Goal: Navigation & Orientation: Find specific page/section

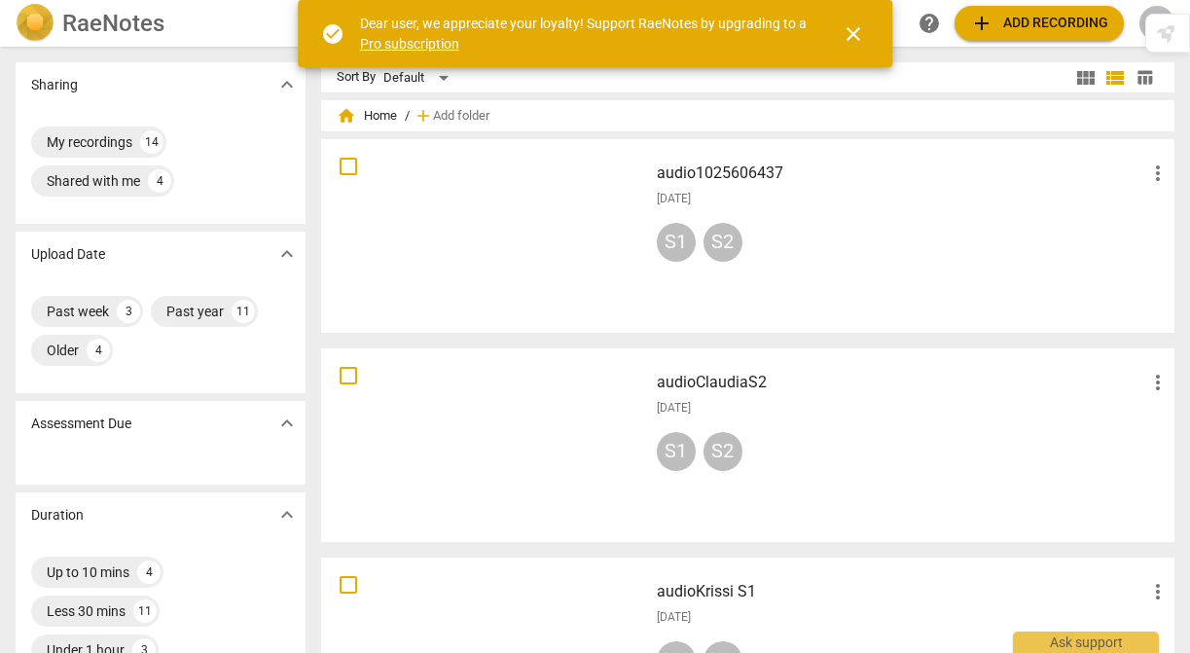
click at [503, 229] on div at bounding box center [484, 236] width 313 height 180
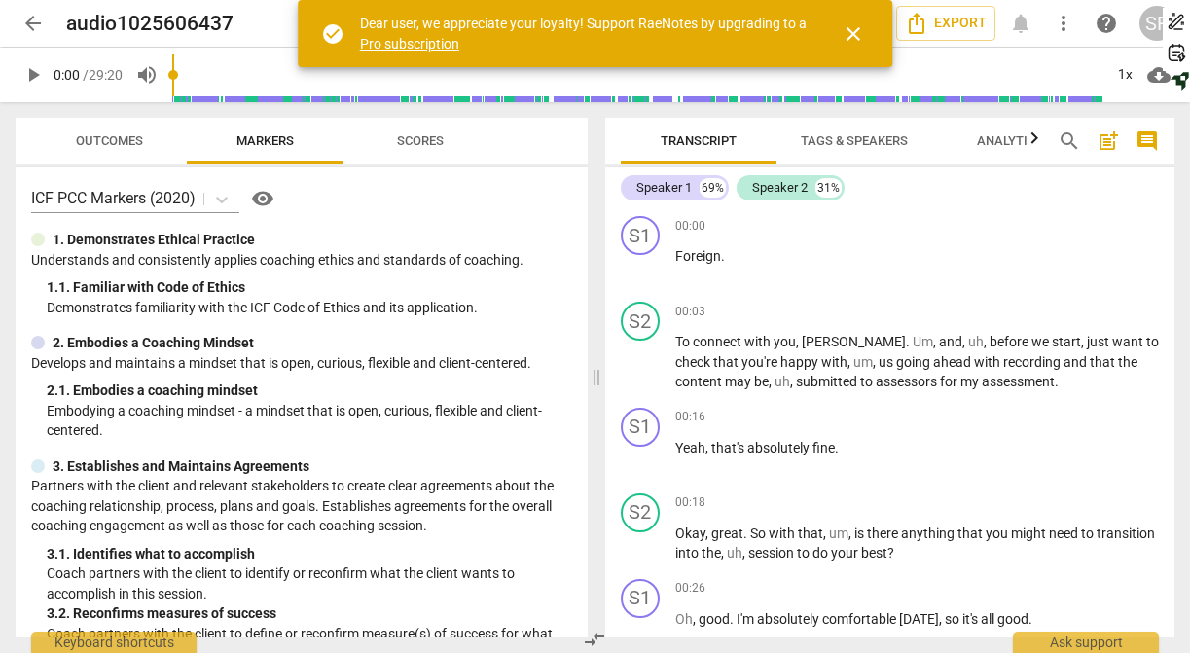
click at [33, 31] on span "arrow_back" at bounding box center [32, 23] width 23 height 23
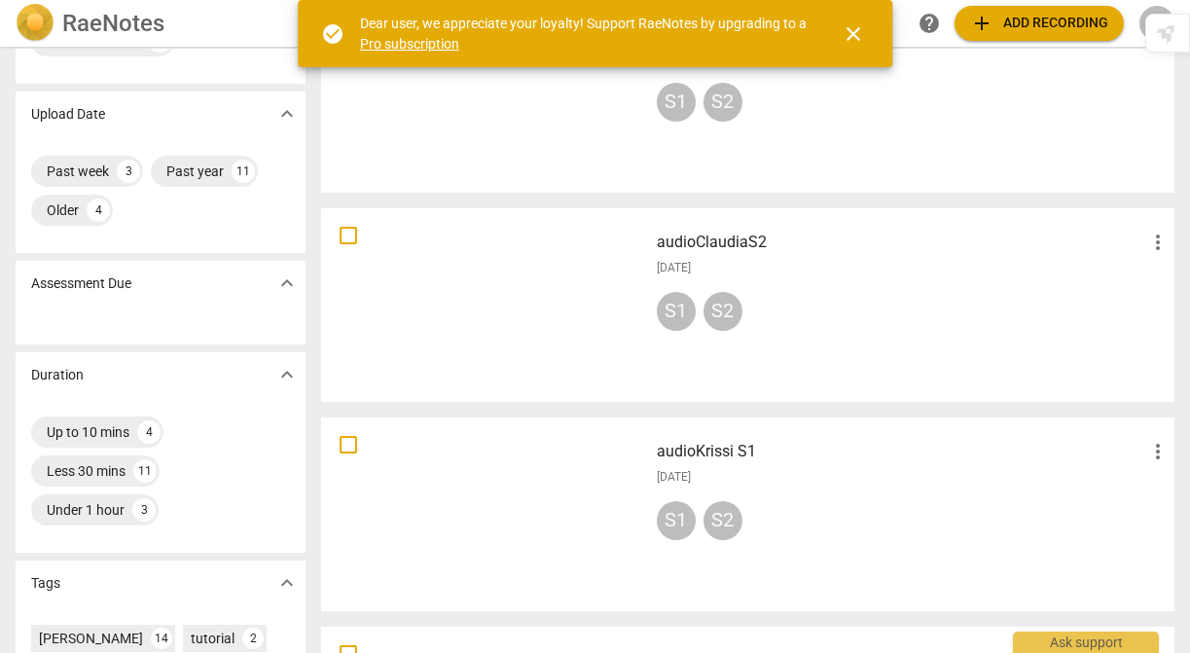
scroll to position [141, 0]
click at [500, 473] on div at bounding box center [484, 513] width 313 height 180
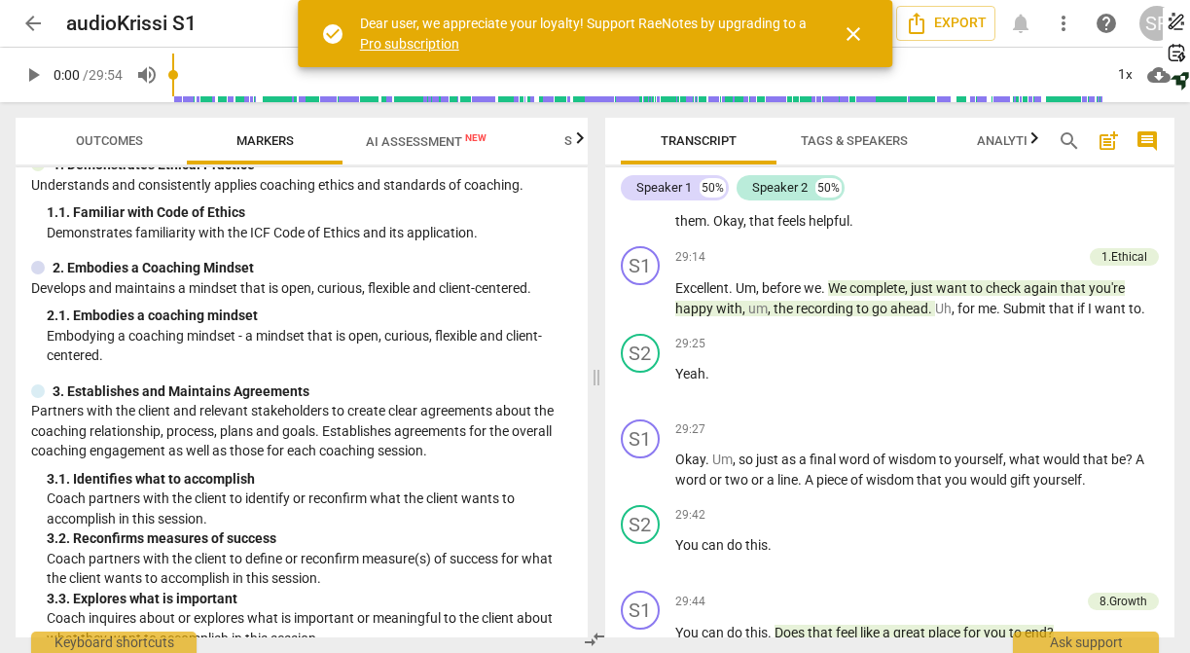
scroll to position [13251, 0]
